Goal: Check status: Check status

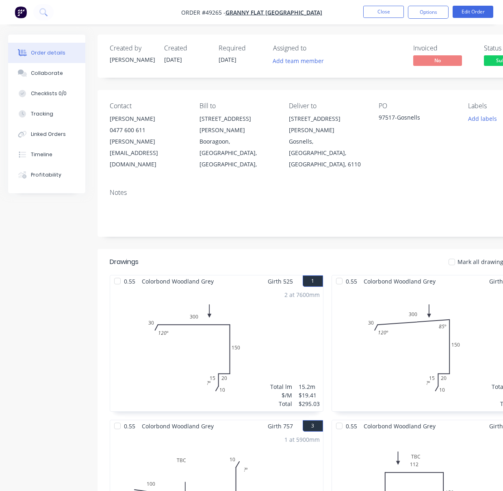
scroll to position [0, 61]
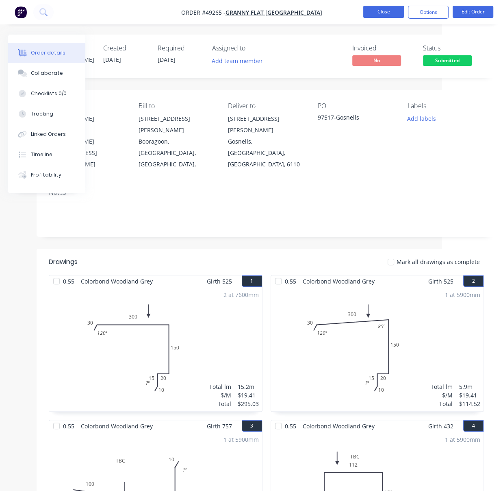
click at [376, 13] on button "Close" at bounding box center [383, 12] width 41 height 12
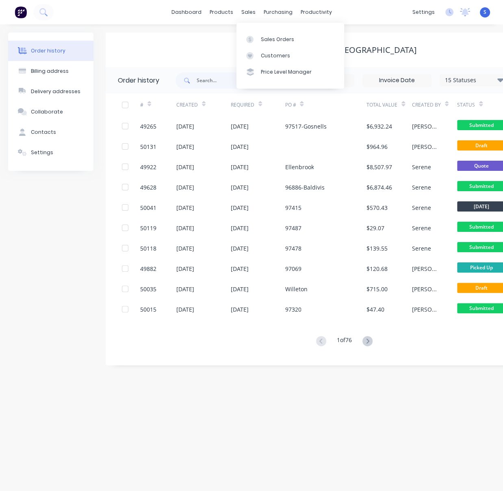
click at [176, 38] on div "Granny Flat [GEOGRAPHIC_DATA]" at bounding box center [349, 50] width 487 height 35
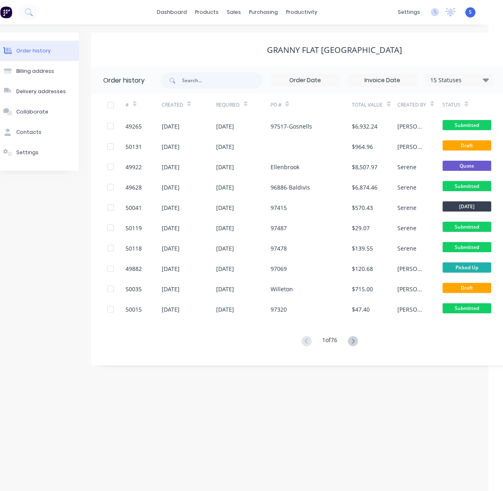
drag, startPoint x: 202, startPoint y: 58, endPoint x: 284, endPoint y: 59, distance: 81.7
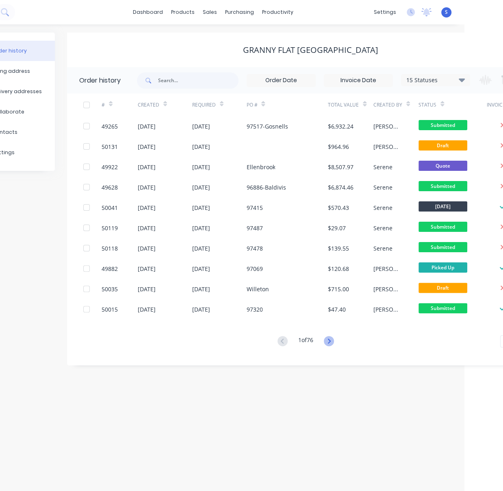
click at [328, 342] on icon at bounding box center [329, 341] width 10 height 10
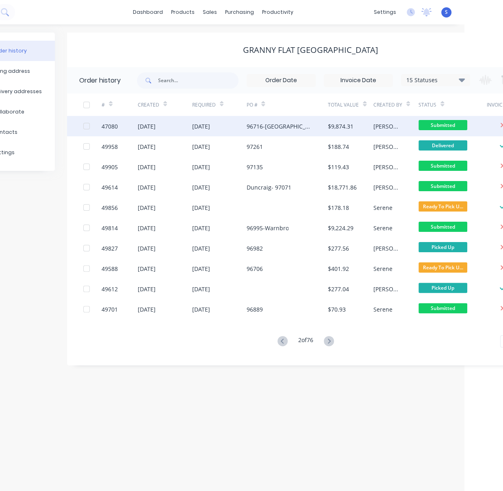
click at [250, 127] on div "96716-[GEOGRAPHIC_DATA]" at bounding box center [278, 126] width 65 height 9
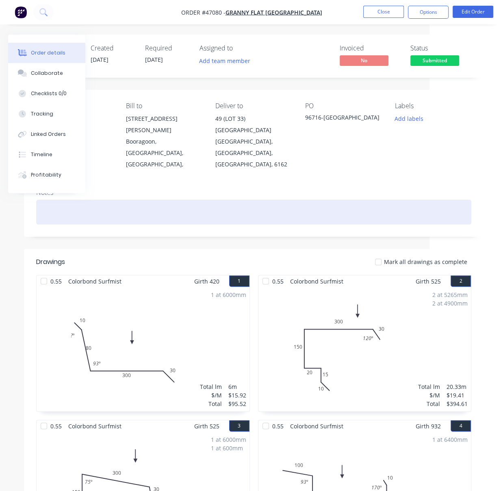
drag, startPoint x: 245, startPoint y: 209, endPoint x: 324, endPoint y: 214, distance: 79.4
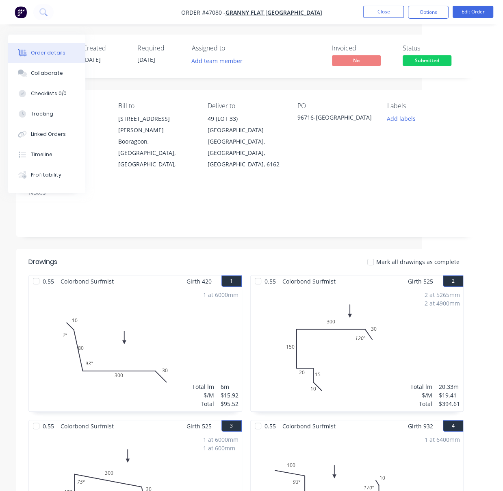
click at [223, 249] on header "Drawings Mark all drawings as complete" at bounding box center [246, 262] width 460 height 26
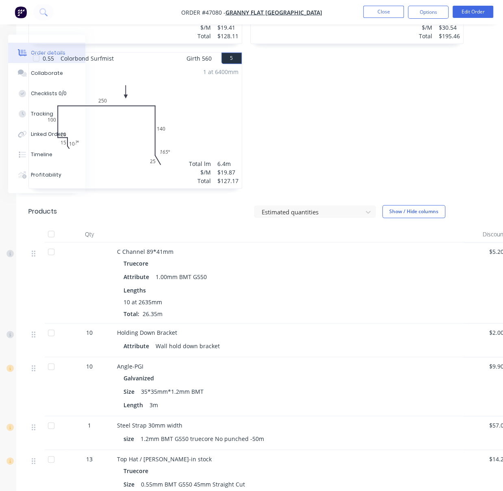
scroll to position [632, 81]
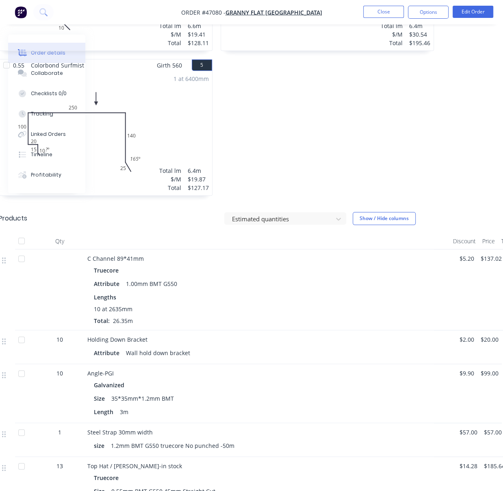
drag, startPoint x: 293, startPoint y: 248, endPoint x: 304, endPoint y: 248, distance: 11.0
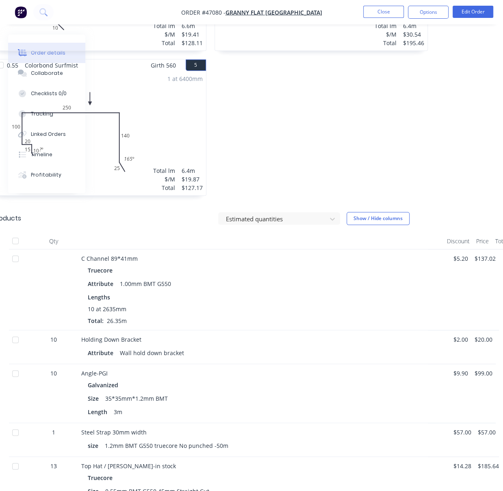
drag, startPoint x: 269, startPoint y: 280, endPoint x: 291, endPoint y: 278, distance: 22.0
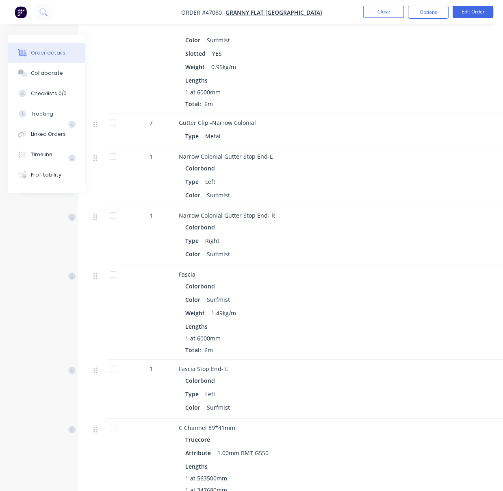
scroll to position [1424, 0]
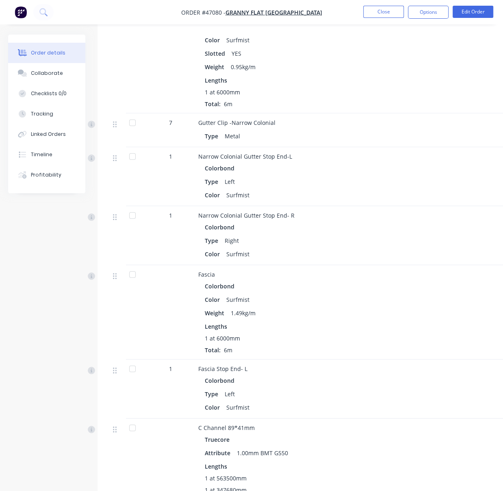
drag, startPoint x: 278, startPoint y: 221, endPoint x: 177, endPoint y: 228, distance: 101.0
click at [47, 158] on div "Timeline" at bounding box center [42, 154] width 22 height 7
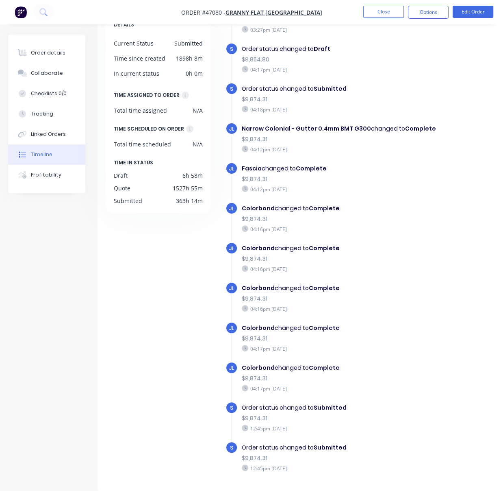
scroll to position [1209, 0]
click at [52, 117] on div "Tracking" at bounding box center [42, 113] width 22 height 7
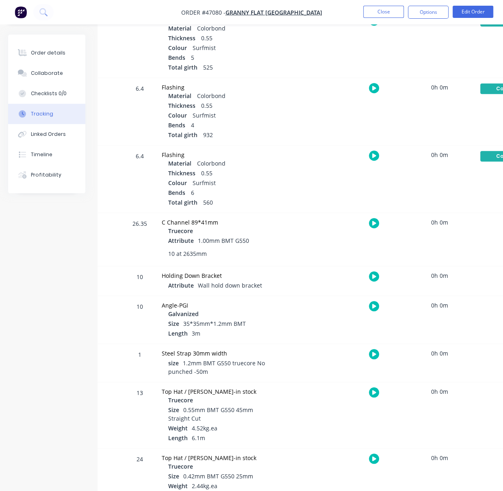
scroll to position [191, 0]
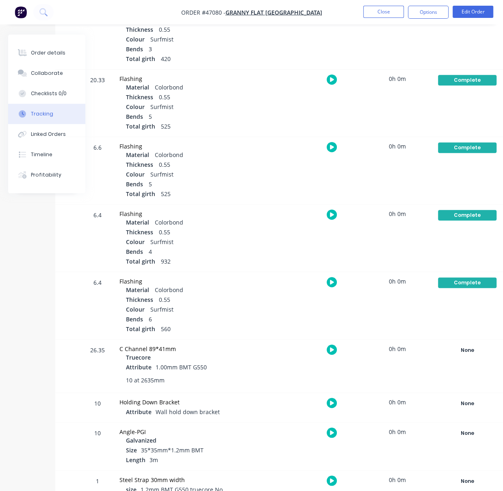
drag, startPoint x: 280, startPoint y: 245, endPoint x: 321, endPoint y: 248, distance: 41.1
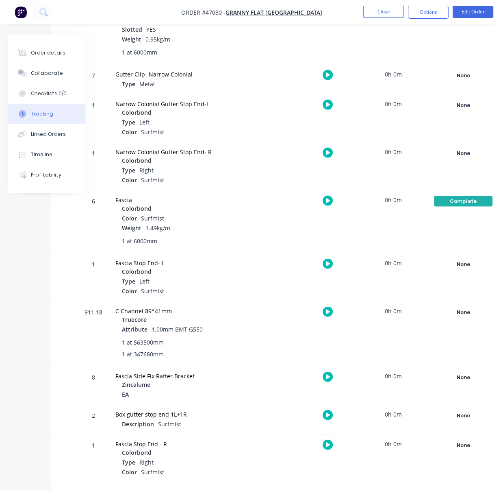
scroll to position [1196, 46]
click at [43, 55] on div "Order details" at bounding box center [48, 52] width 35 height 7
